Goal: Transaction & Acquisition: Purchase product/service

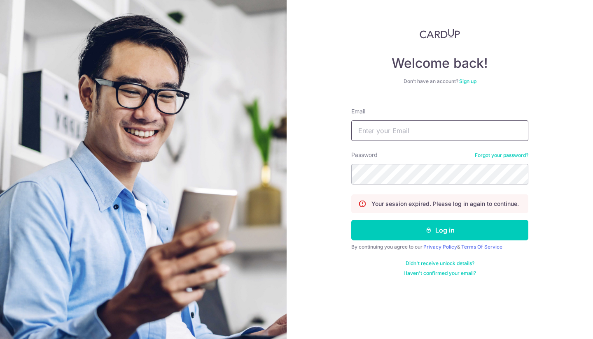
click at [452, 129] on input "Email" at bounding box center [439, 131] width 177 height 21
type input "[EMAIL_ADDRESS][DOMAIN_NAME]"
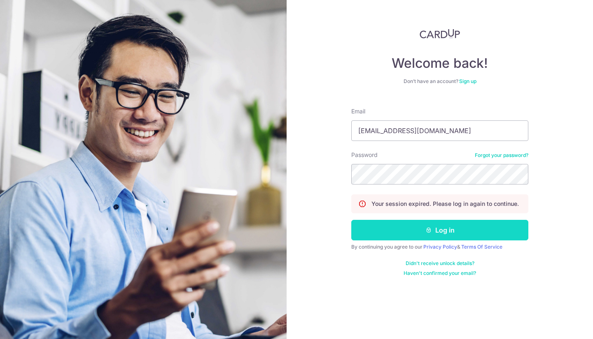
click at [443, 223] on button "Log in" at bounding box center [439, 230] width 177 height 21
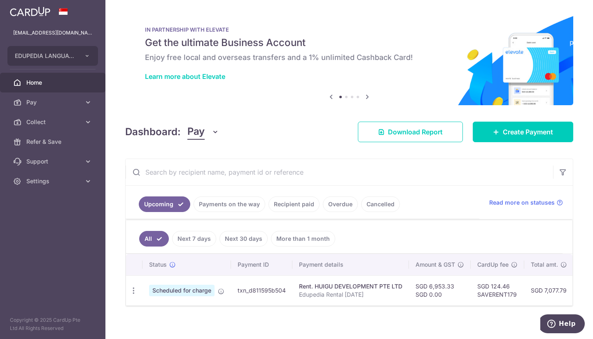
scroll to position [11, 0]
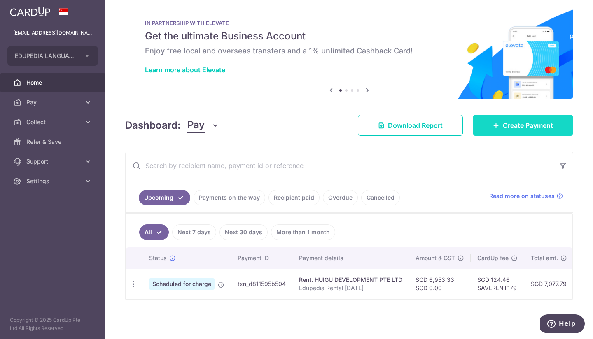
click at [525, 121] on span "Create Payment" at bounding box center [527, 126] width 50 height 10
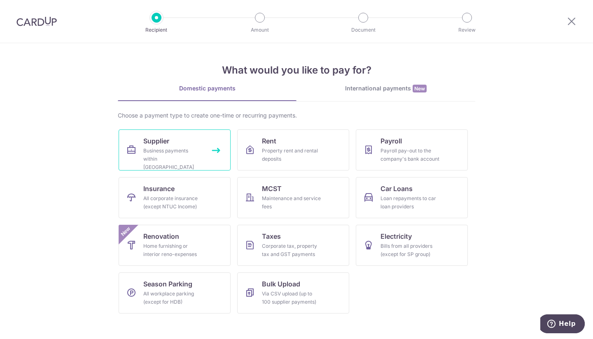
click at [186, 145] on link "Supplier Business payments within Singapore" at bounding box center [175, 150] width 112 height 41
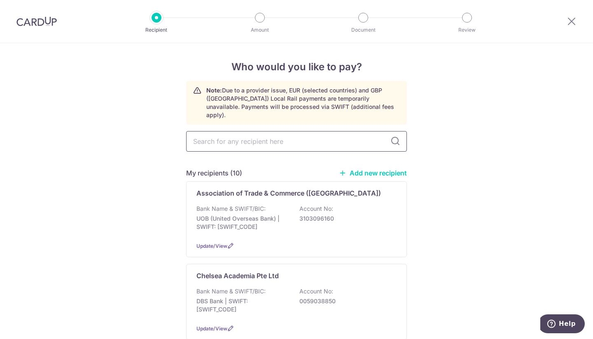
paste input "201939004C"
type input "201939004C"
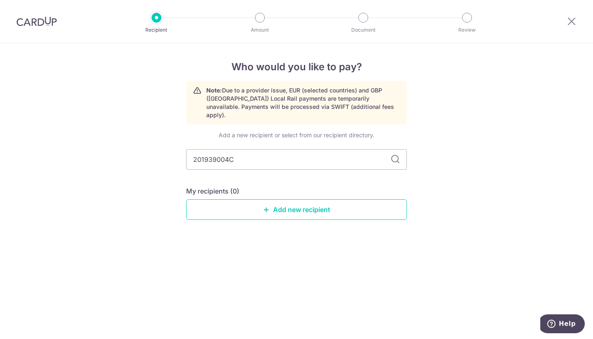
click at [395, 155] on icon at bounding box center [395, 160] width 10 height 10
click at [327, 202] on link "Add new recipient" at bounding box center [296, 210] width 221 height 21
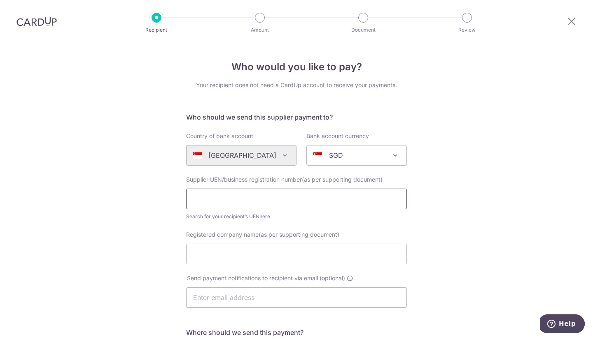
click at [298, 202] on input "text" at bounding box center [296, 199] width 221 height 21
paste input "201939004C"
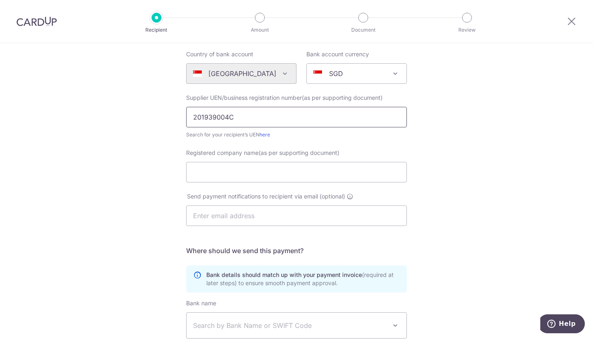
scroll to position [82, 0]
type input "201939004C"
click at [315, 174] on input "Registered company name(as per supporting document)" at bounding box center [296, 172] width 221 height 21
paste input "OTG Lab Pte Ltd"
type input "OTG Lab Pte Ltd"
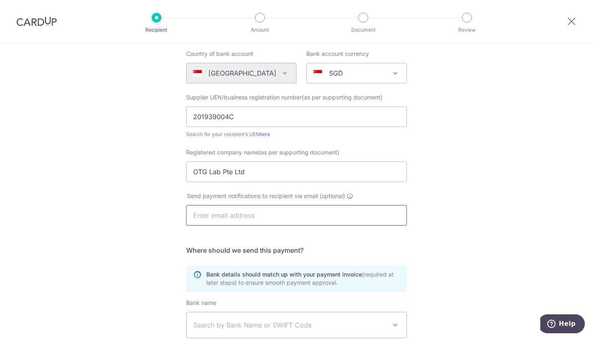
click at [281, 212] on input "text" at bounding box center [296, 215] width 221 height 21
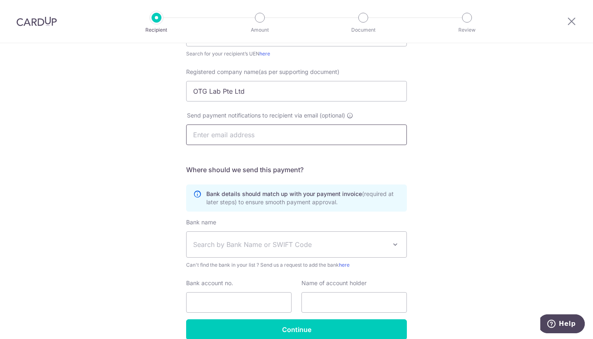
scroll to position [202, 0]
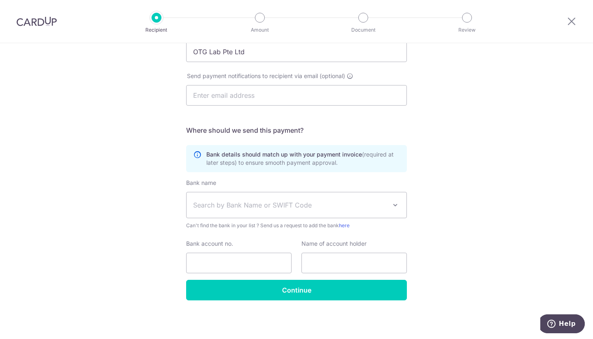
click at [244, 207] on span "Search by Bank Name or SWIFT Code" at bounding box center [289, 205] width 193 height 10
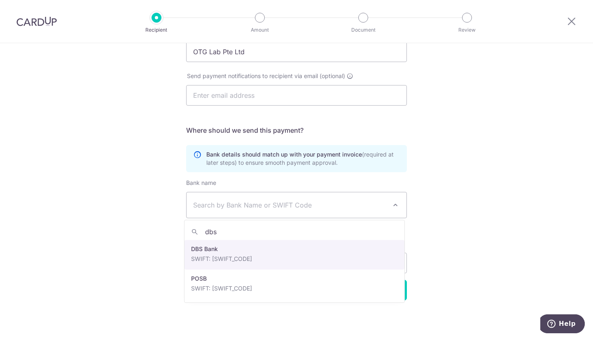
type input "dbs"
select select "6"
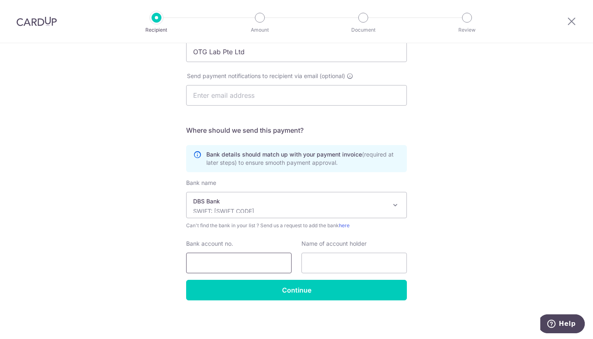
click at [267, 259] on input "Bank account no." at bounding box center [238, 263] width 105 height 21
paste input "072-016047-9"
click at [205, 263] on input "072-016047-9" at bounding box center [238, 263] width 105 height 21
click at [229, 261] on input "072016047-9" at bounding box center [238, 263] width 105 height 21
type input "0720160479"
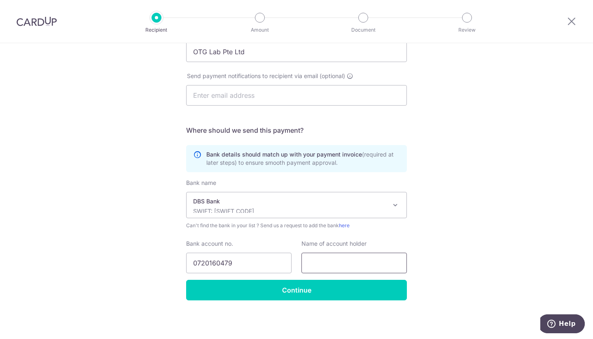
click at [311, 259] on input "text" at bounding box center [353, 263] width 105 height 21
paste input "OTG Lab Pte Ltd."
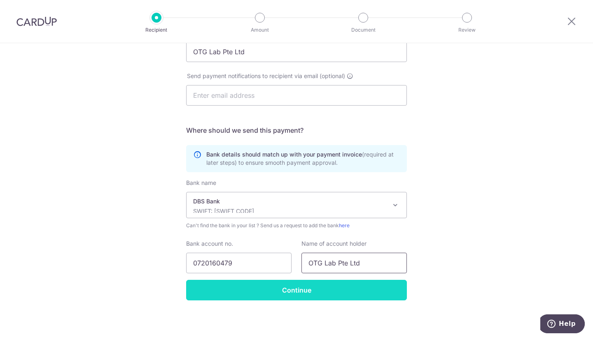
type input "OTG Lab Pte Ltd"
click at [339, 286] on input "Continue" at bounding box center [296, 290] width 221 height 21
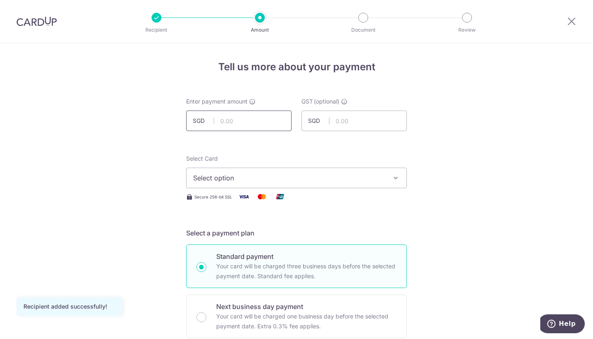
drag, startPoint x: 260, startPoint y: 122, endPoint x: 258, endPoint y: 126, distance: 4.2
click at [260, 121] on input "text" at bounding box center [238, 121] width 105 height 21
type input "1,428.00"
click at [328, 177] on span "Select option" at bounding box center [289, 178] width 192 height 10
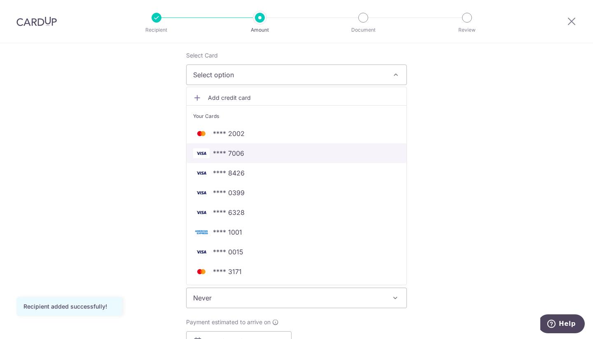
scroll to position [123, 0]
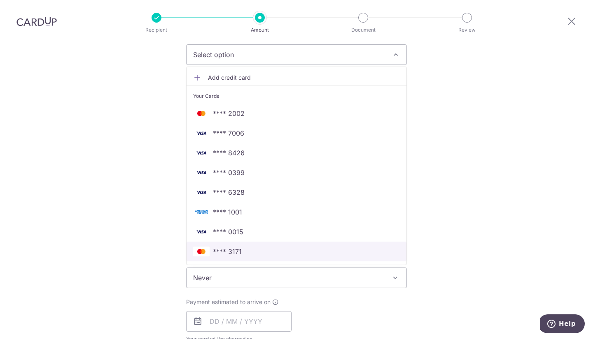
click at [242, 253] on span "**** 3171" at bounding box center [296, 252] width 207 height 10
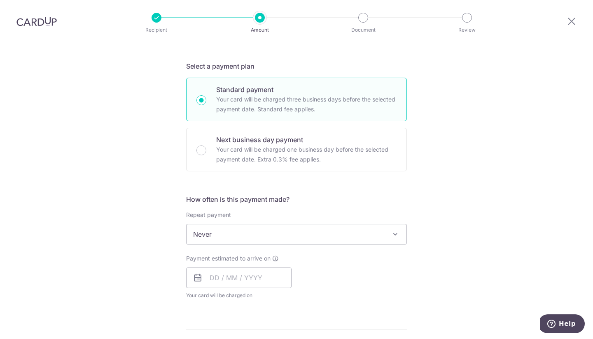
scroll to position [206, 0]
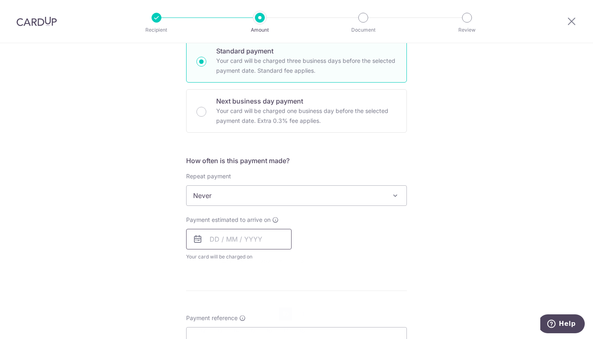
click at [233, 237] on input "text" at bounding box center [238, 239] width 105 height 21
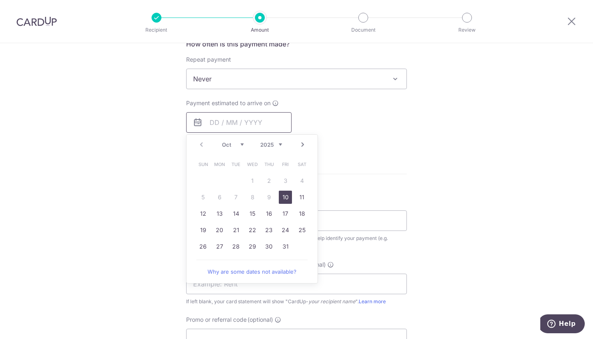
scroll to position [329, 0]
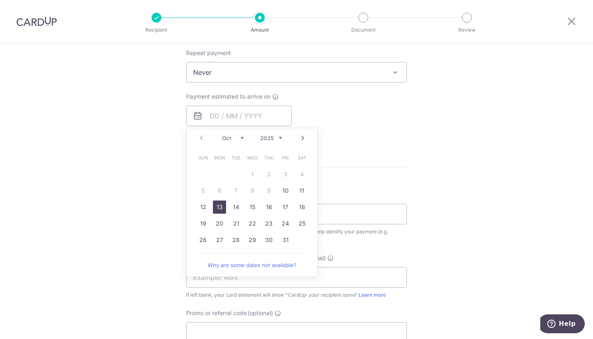
click at [214, 210] on link "13" at bounding box center [219, 207] width 13 height 13
type input "[DATE]"
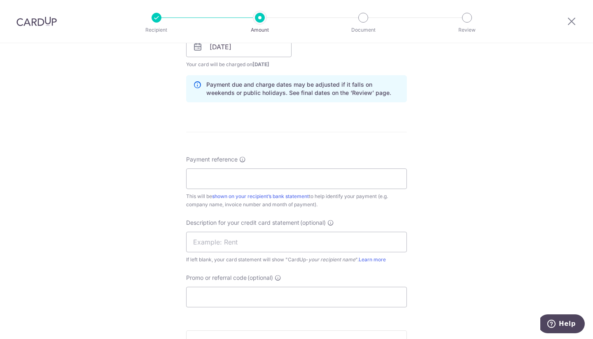
scroll to position [412, 0]
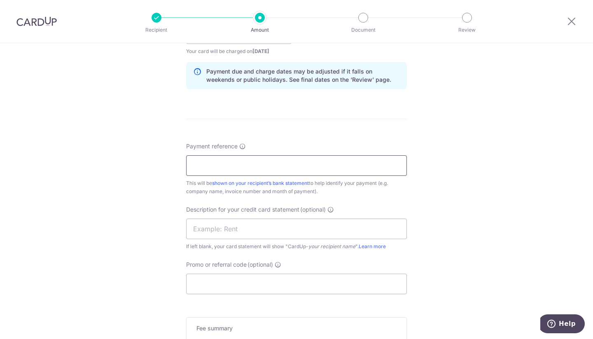
click at [359, 167] on input "Payment reference" at bounding box center [296, 166] width 221 height 21
paste input "INV-0445"
type input "INV-0445"
click at [268, 228] on input "text" at bounding box center [296, 229] width 221 height 21
type input "WebsiteMaintain"
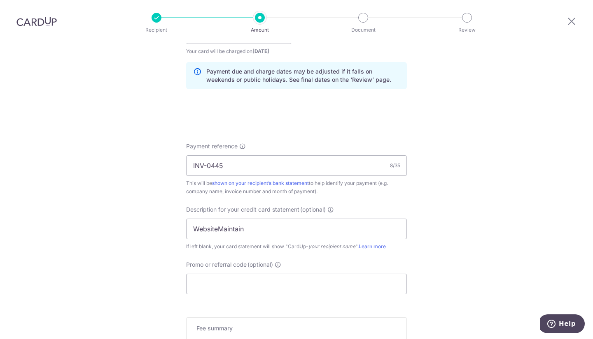
click at [428, 200] on div "Tell us more about your payment Enter payment amount SGD 1,428.00 1428.00 GST (…" at bounding box center [296, 48] width 593 height 833
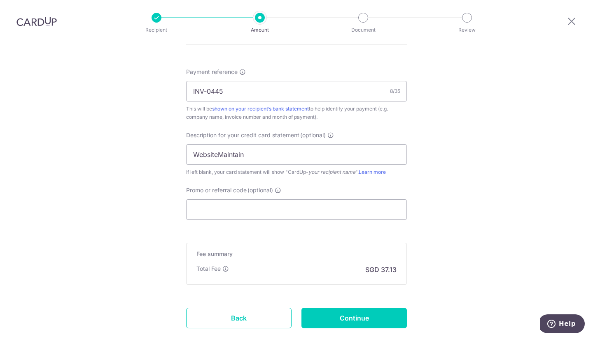
scroll to position [494, 0]
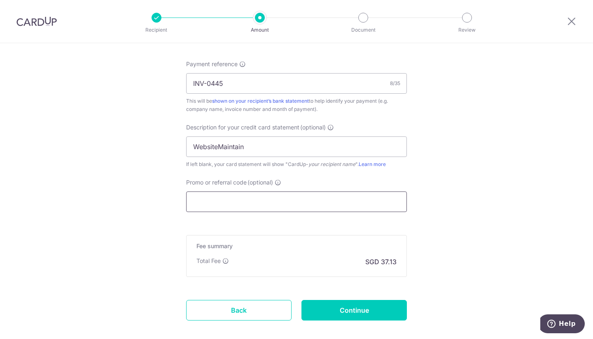
click at [237, 206] on input "Promo or referral code (optional)" at bounding box center [296, 202] width 221 height 21
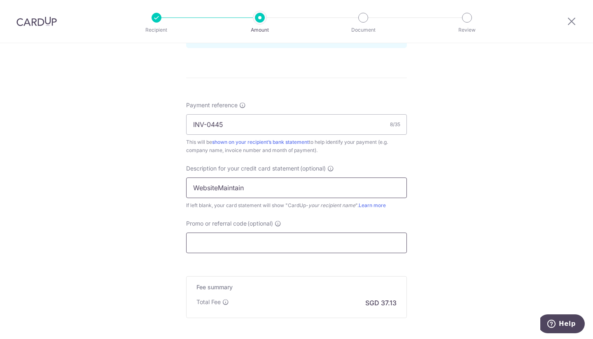
scroll to position [537, 0]
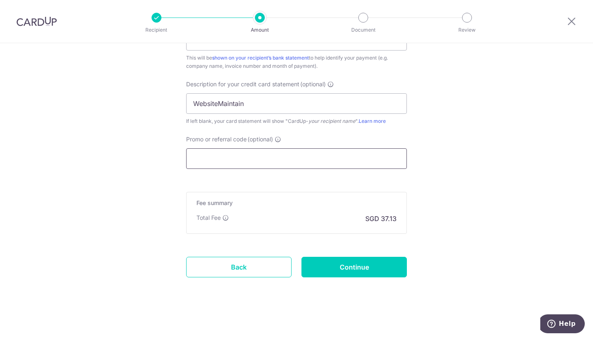
paste input "OFF225"
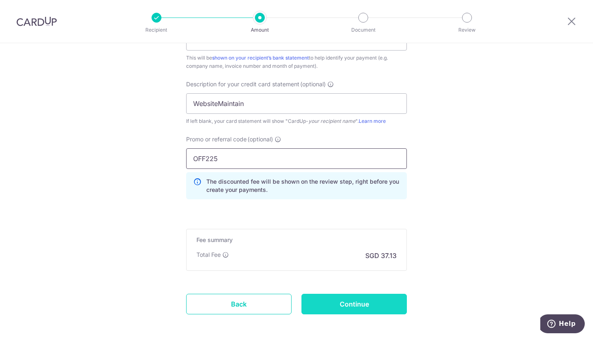
type input "OFF225"
click at [339, 296] on input "Continue" at bounding box center [353, 304] width 105 height 21
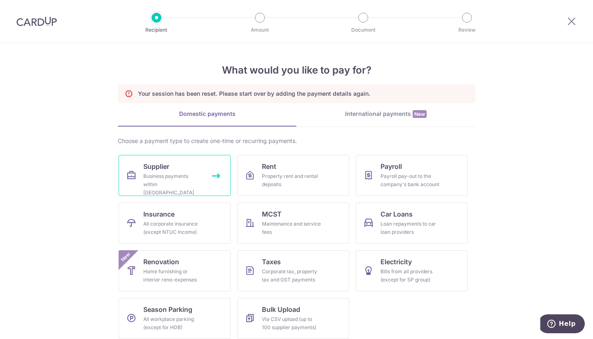
click at [171, 177] on div "Business payments within [GEOGRAPHIC_DATA]" at bounding box center [172, 184] width 59 height 25
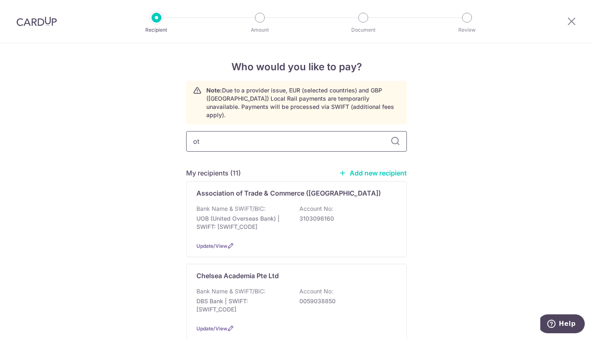
type input "otg"
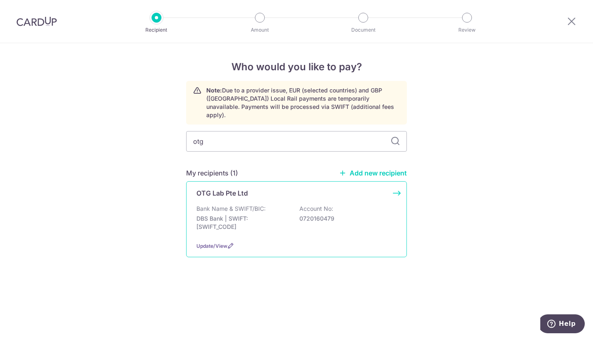
click at [276, 189] on div "OTG Lab Pte Ltd" at bounding box center [291, 193] width 190 height 10
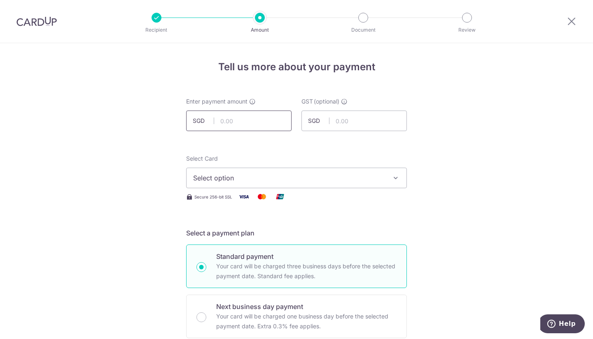
click at [245, 123] on input "text" at bounding box center [238, 121] width 105 height 21
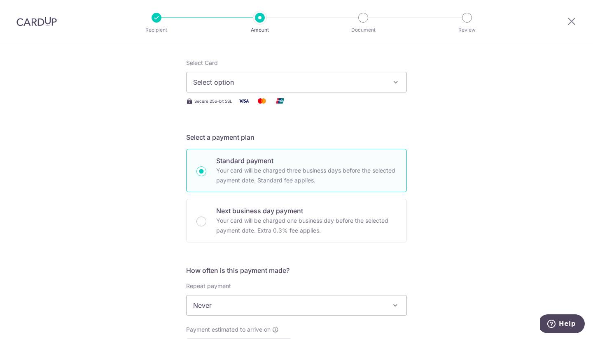
scroll to position [123, 0]
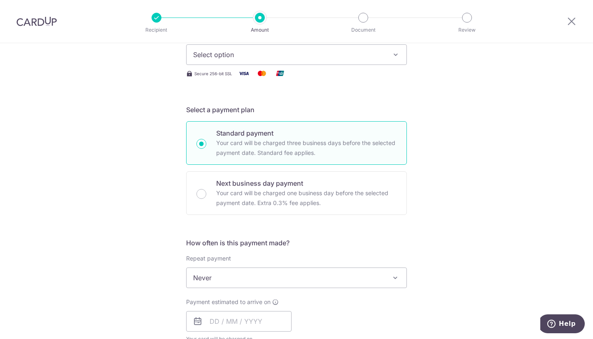
type input "1,428.00"
click at [272, 53] on span "Select option" at bounding box center [289, 55] width 192 height 10
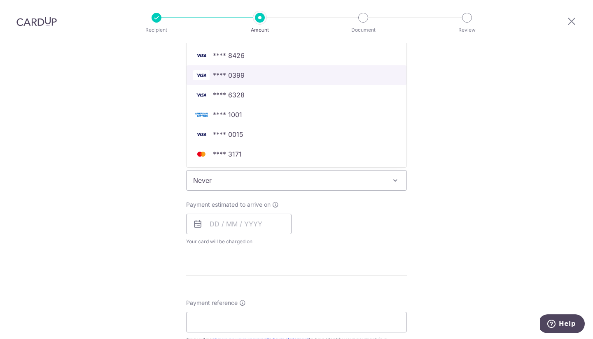
scroll to position [329, 0]
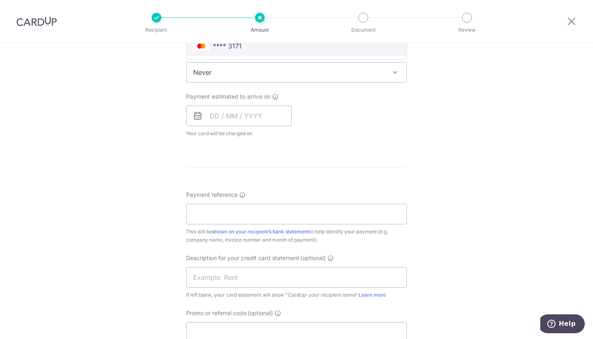
click at [228, 50] on span "**** 3171" at bounding box center [227, 46] width 29 height 10
click at [231, 124] on input "text" at bounding box center [238, 116] width 105 height 21
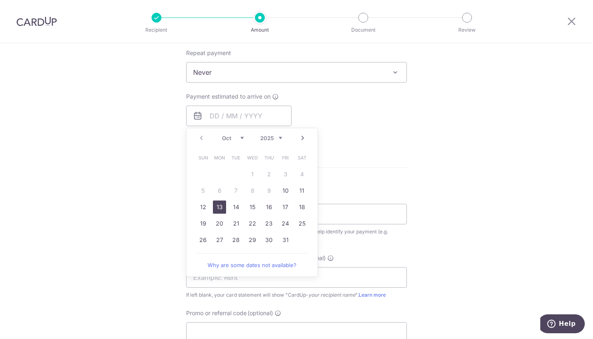
click at [214, 205] on link "13" at bounding box center [219, 207] width 13 height 13
type input "[DATE]"
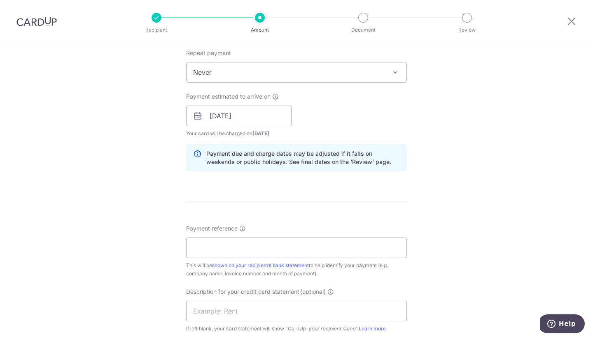
click at [463, 164] on div "Tell us more about your payment Enter payment amount SGD 1,428.00 1428.00 GST (…" at bounding box center [296, 130] width 593 height 833
click at [338, 244] on input "Payment reference" at bounding box center [296, 248] width 221 height 21
paste input "INV-0445"
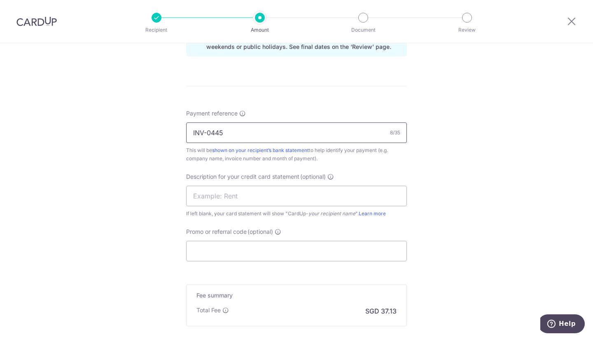
scroll to position [453, 0]
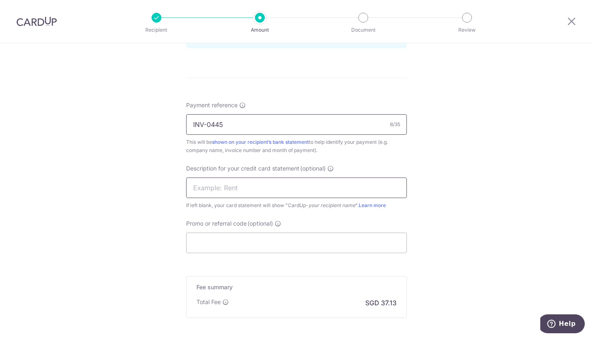
type input "INV-0445"
click at [271, 183] on input "text" at bounding box center [296, 188] width 221 height 21
type input "WebsiteMaintain"
click at [248, 246] on input "Promo or referral code (optional)" at bounding box center [296, 243] width 221 height 21
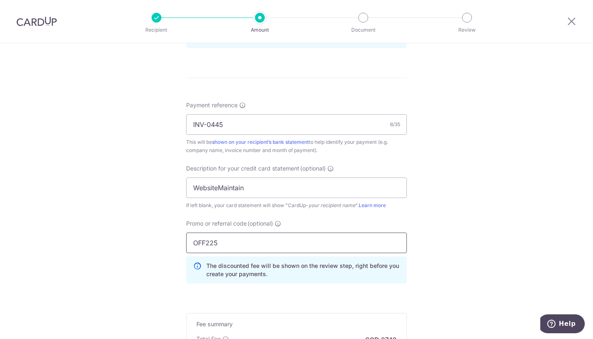
scroll to position [574, 0]
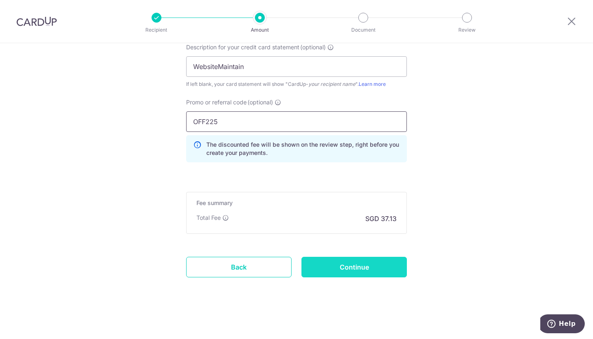
type input "OFF225"
click at [335, 273] on input "Continue" at bounding box center [353, 267] width 105 height 21
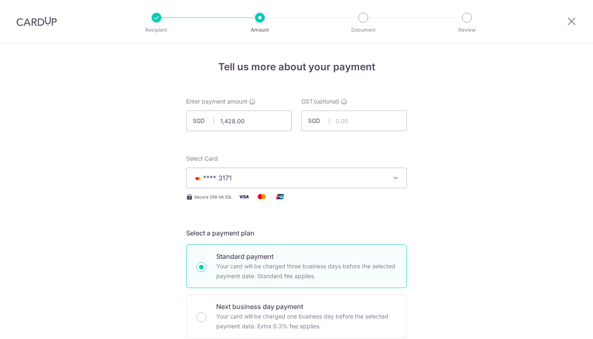
scroll to position [586, 0]
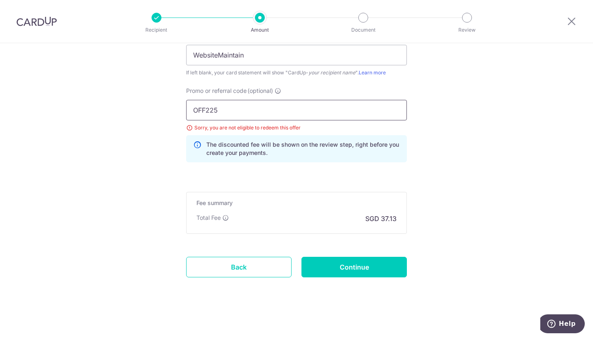
click at [237, 114] on input "OFF225" at bounding box center [296, 110] width 221 height 21
type input "O"
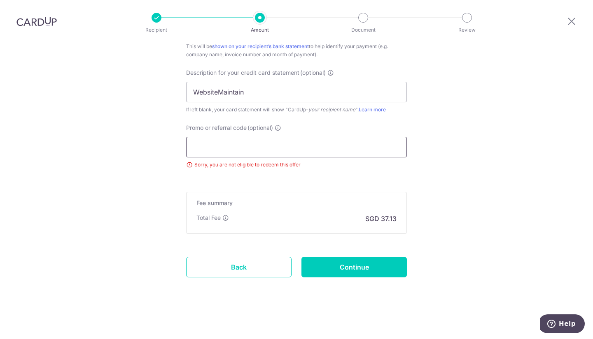
paste input "SETHISFY"
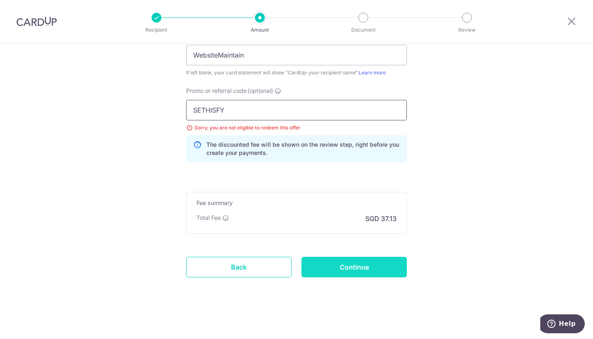
type input "SETHISFY"
click at [342, 269] on input "Continue" at bounding box center [353, 267] width 105 height 21
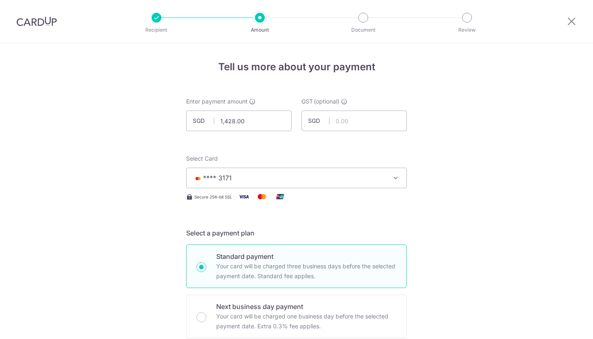
scroll to position [586, 0]
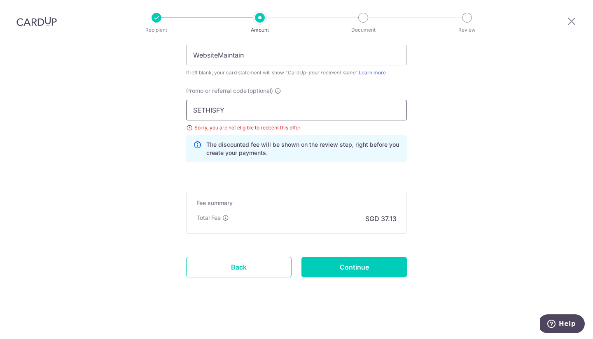
drag, startPoint x: 249, startPoint y: 107, endPoint x: 150, endPoint y: 105, distance: 99.6
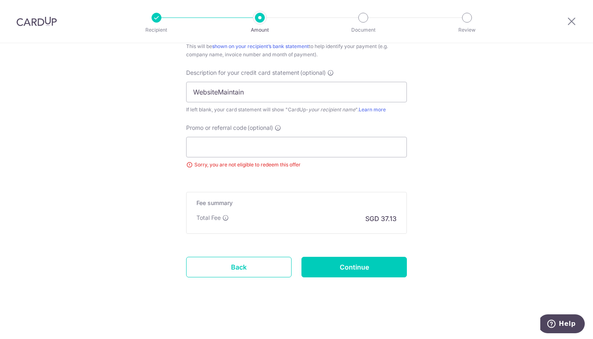
click at [374, 267] on input "Continue" at bounding box center [353, 267] width 105 height 21
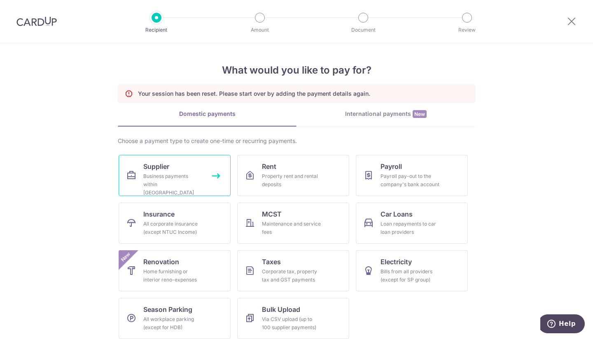
click at [163, 170] on span "Supplier" at bounding box center [156, 167] width 26 height 10
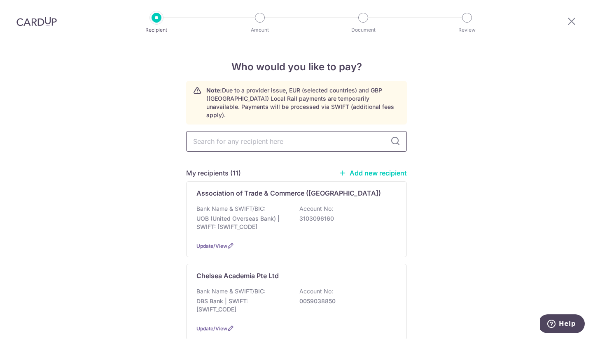
click at [296, 134] on input "text" at bounding box center [296, 141] width 221 height 21
type input "otg"
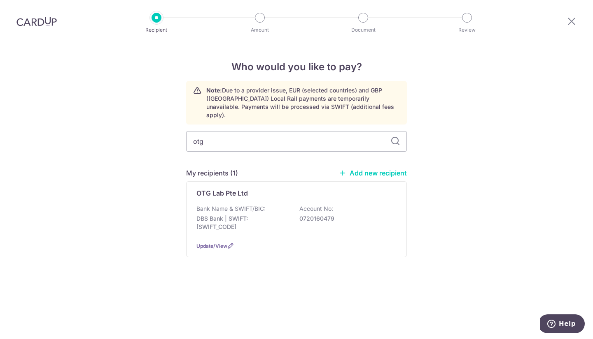
click at [293, 205] on div "Bank Name & SWIFT/BIC: DBS Bank | SWIFT: DBSSSGSGXXX Account No: 0720160479" at bounding box center [296, 220] width 200 height 30
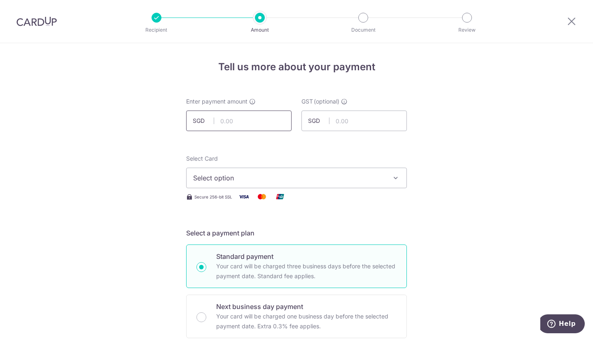
click at [251, 126] on input "text" at bounding box center [238, 121] width 105 height 21
type input "1,428.00"
click at [263, 187] on button "Select option" at bounding box center [296, 178] width 221 height 21
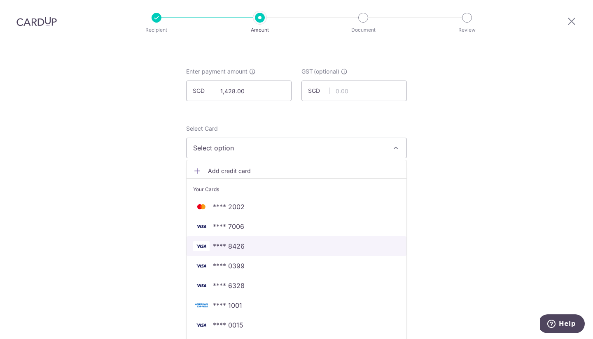
scroll to position [123, 0]
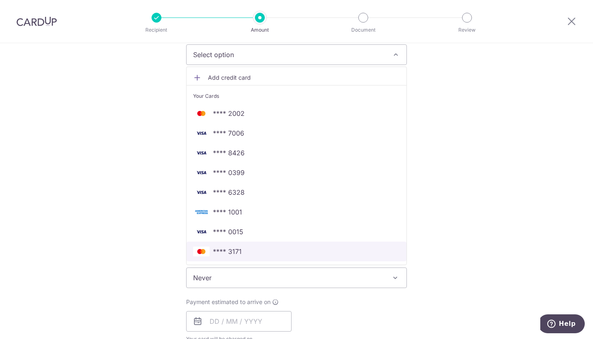
drag, startPoint x: 236, startPoint y: 256, endPoint x: 251, endPoint y: 252, distance: 15.7
click at [236, 256] on span "**** 3171" at bounding box center [227, 252] width 29 height 10
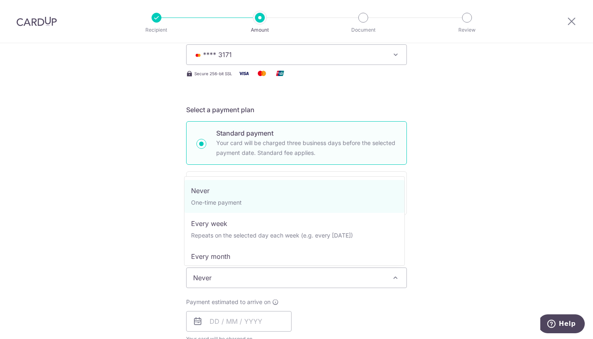
click at [258, 282] on span "Never" at bounding box center [296, 278] width 220 height 20
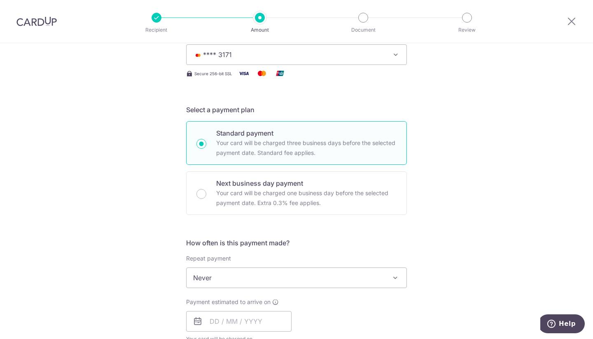
click at [473, 228] on div "Tell us more about your payment Enter payment amount SGD 1,428.00 1428.00 GST (…" at bounding box center [296, 320] width 593 height 800
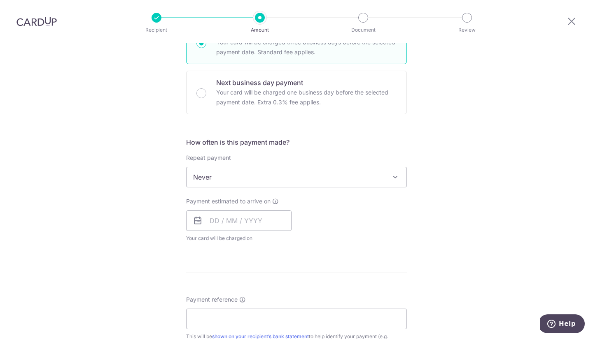
scroll to position [247, 0]
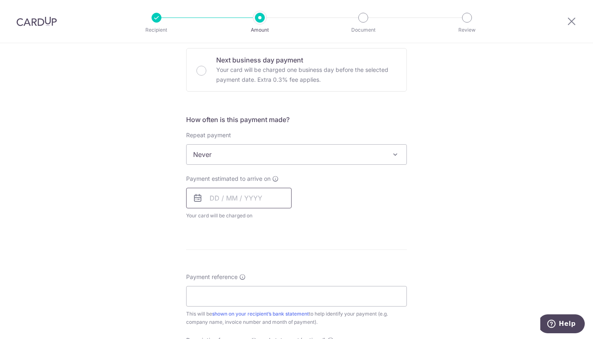
click at [225, 205] on input "text" at bounding box center [238, 198] width 105 height 21
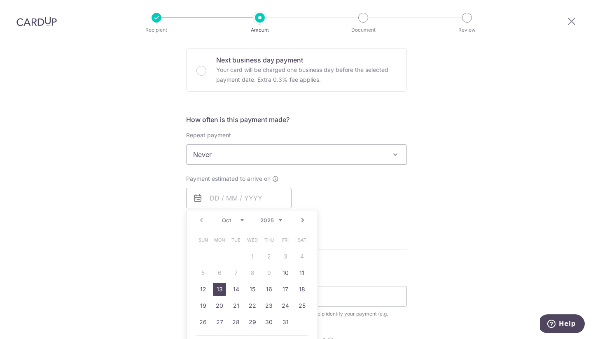
click at [215, 287] on link "13" at bounding box center [219, 289] width 13 height 13
type input "13/10/2025"
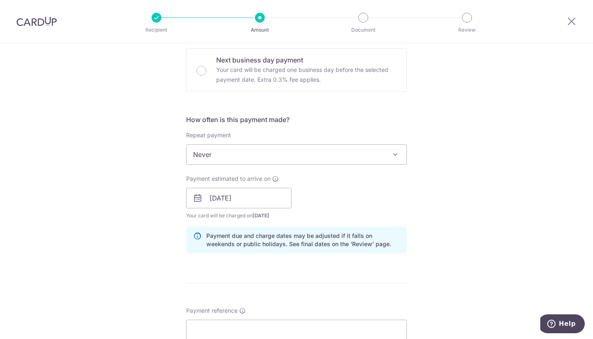
click at [460, 181] on div "Tell us more about your payment Enter payment amount SGD 1,428.00 1428.00 GST (…" at bounding box center [296, 212] width 593 height 833
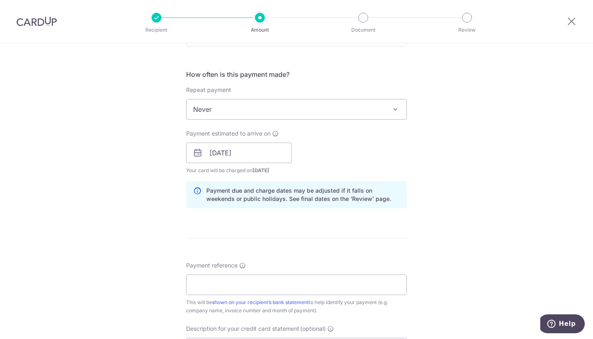
scroll to position [370, 0]
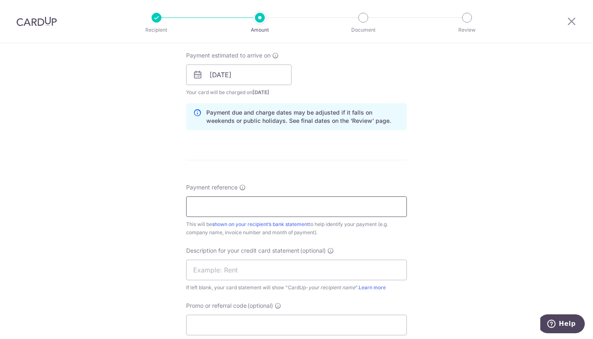
click at [294, 205] on input "Payment reference" at bounding box center [296, 207] width 221 height 21
type input "INV-0445"
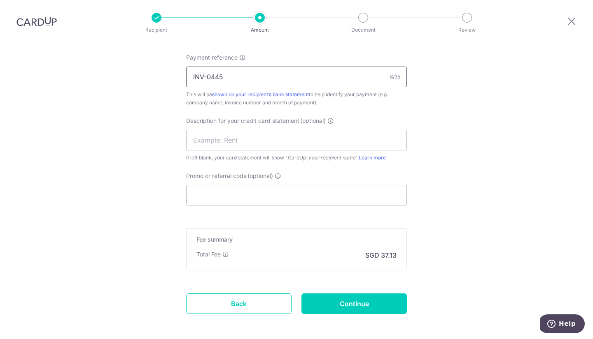
scroll to position [535, 0]
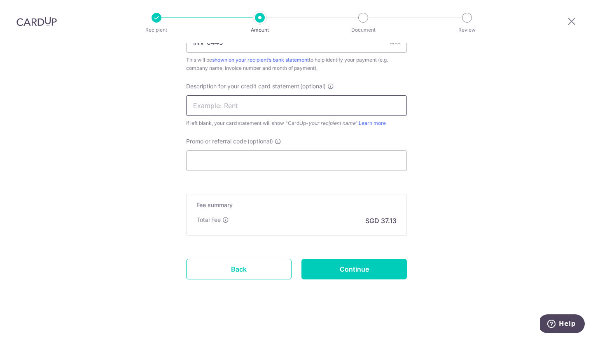
click at [260, 107] on input "text" at bounding box center [296, 105] width 221 height 21
type input "WebsiteMaintain"
click at [339, 267] on input "Continue" at bounding box center [353, 269] width 105 height 21
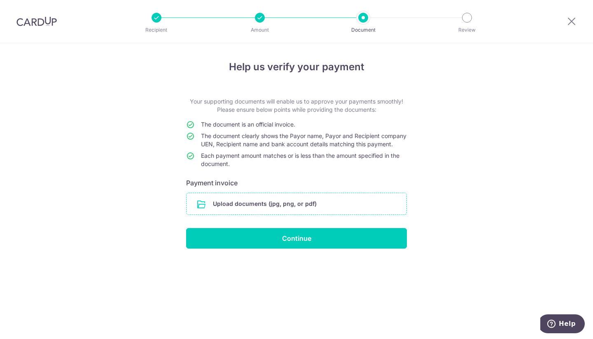
click at [286, 207] on input "file" at bounding box center [296, 203] width 220 height 21
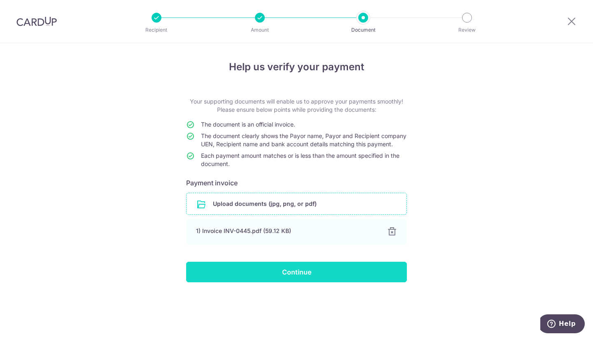
click at [353, 281] on input "Continue" at bounding box center [296, 272] width 221 height 21
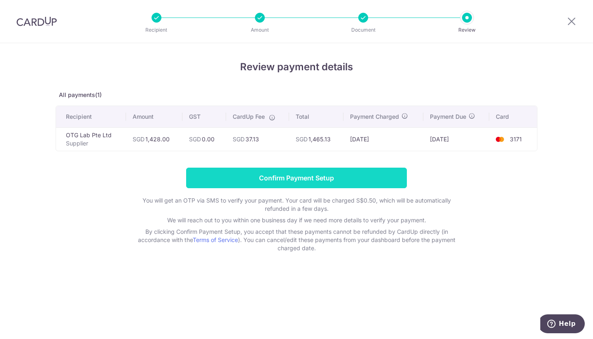
click at [288, 175] on input "Confirm Payment Setup" at bounding box center [296, 178] width 221 height 21
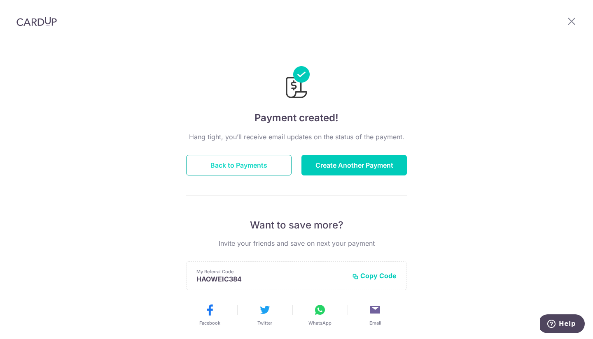
click at [200, 175] on button "Back to Payments" at bounding box center [238, 165] width 105 height 21
